Goal: Transaction & Acquisition: Purchase product/service

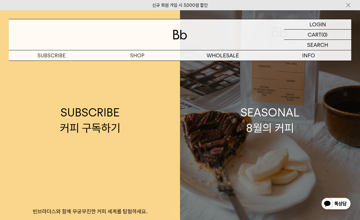
click at [264, 126] on div "SEASONAL 8월의 커피" at bounding box center [269, 120] width 59 height 31
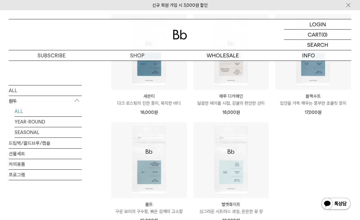
scroll to position [312, 0]
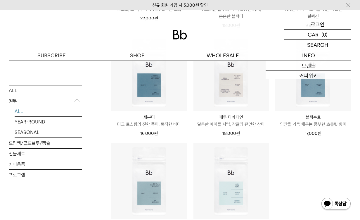
click at [311, 23] on p "로그인" at bounding box center [317, 24] width 14 height 10
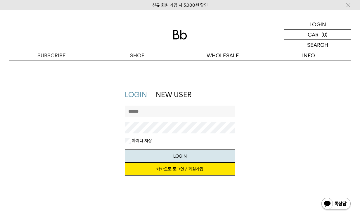
click at [196, 111] on input "text" at bounding box center [180, 111] width 110 height 12
click at [293, 139] on div "LOGIN NEW USER 지금 가입하시면 3,000원 쿠폰과 매월 회원 전용 커피 혜택을 드려요. 카카오로 로그인 / 회원가입 아이디로 로그…" at bounding box center [180, 135] width 348 height 91
click at [156, 109] on input "text" at bounding box center [180, 111] width 110 height 12
click at [312, 107] on div "LOGIN NEW USER 지금 가입하시면 3,000원 쿠폰과 매월 회원 전용 커피 혜택을 드려요. 카카오로 로그인 / 회원가입 아이디로 로그…" at bounding box center [180, 135] width 348 height 91
click at [212, 168] on link "카카오로 로그인 / 회원가입" at bounding box center [180, 168] width 110 height 13
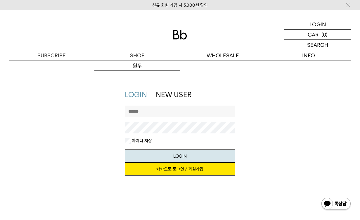
click at [180, 169] on link "카카오로 로그인 / 회원가입" at bounding box center [180, 168] width 110 height 13
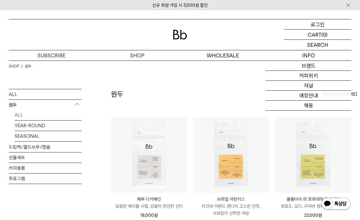
click at [317, 22] on p "로그인" at bounding box center [317, 24] width 14 height 10
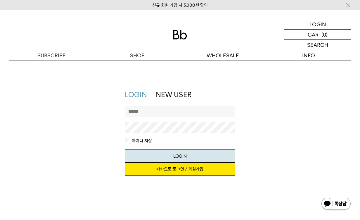
click at [186, 171] on link "카카오로 로그인 / 회원가입" at bounding box center [180, 168] width 110 height 13
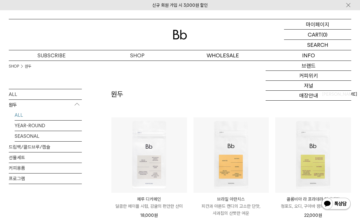
click at [326, 22] on p "마이페이지" at bounding box center [317, 24] width 23 height 10
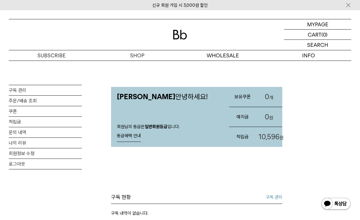
scroll to position [78, 0]
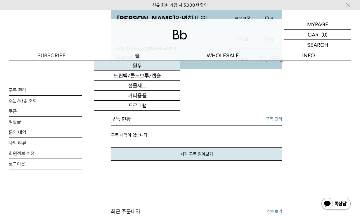
click at [136, 65] on link "원두" at bounding box center [137, 66] width 86 height 10
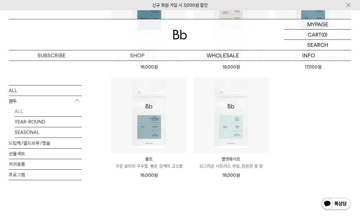
scroll to position [389, 0]
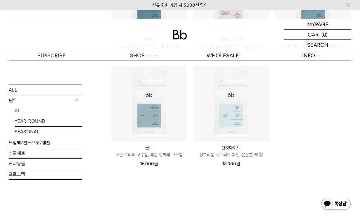
click at [238, 155] on p "싱그러운 시트러스 과일, 은은한 꽃 향" at bounding box center [231, 154] width 76 height 7
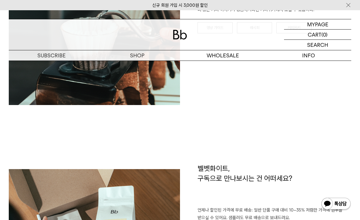
scroll to position [856, 0]
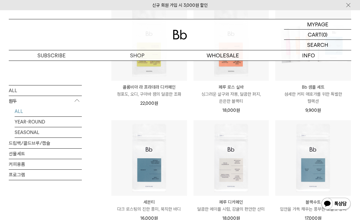
scroll to position [311, 0]
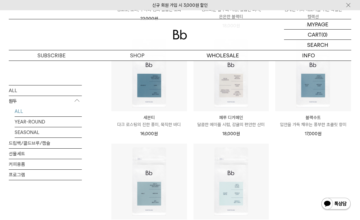
click at [331, 124] on p "입안을 가득 채우는 풍부한 초콜릿 향미" at bounding box center [313, 124] width 76 height 7
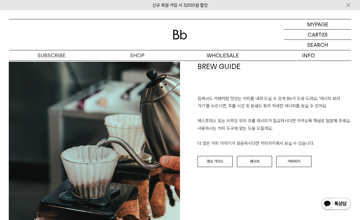
scroll to position [701, 0]
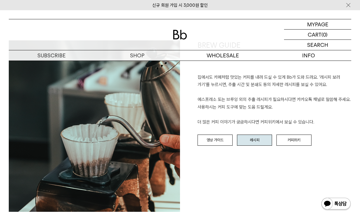
click at [243, 134] on link "레시피" at bounding box center [254, 139] width 35 height 11
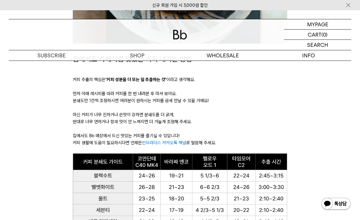
scroll to position [312, 0]
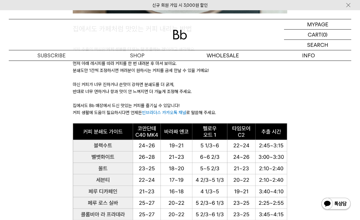
drag, startPoint x: 311, startPoint y: 114, endPoint x: 303, endPoint y: 112, distance: 7.8
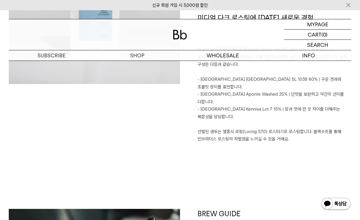
scroll to position [457, 0]
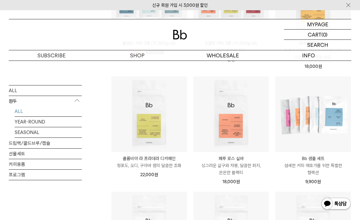
scroll to position [78, 0]
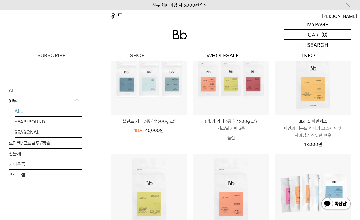
click at [311, 135] on p "피칸과 아몬드 캔디의 고소한 단맛, 사과칩의 산뜻한 여운" at bounding box center [313, 132] width 76 height 14
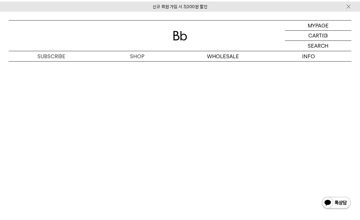
scroll to position [1090, 0]
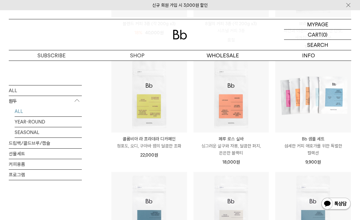
scroll to position [156, 0]
